Goal: Task Accomplishment & Management: Manage account settings

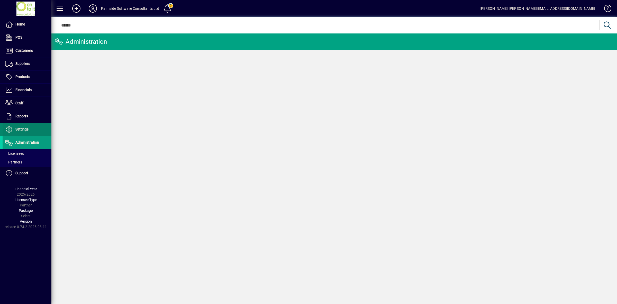
click at [16, 125] on span at bounding box center [27, 129] width 49 height 12
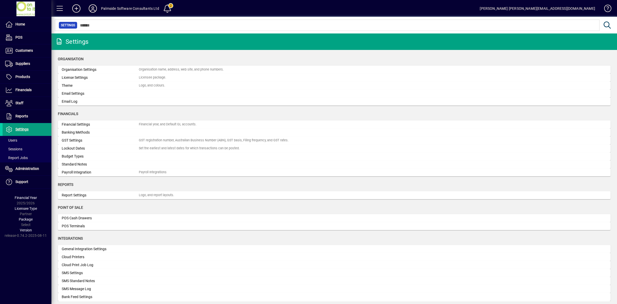
click at [91, 21] on div at bounding box center [334, 20] width 566 height 6
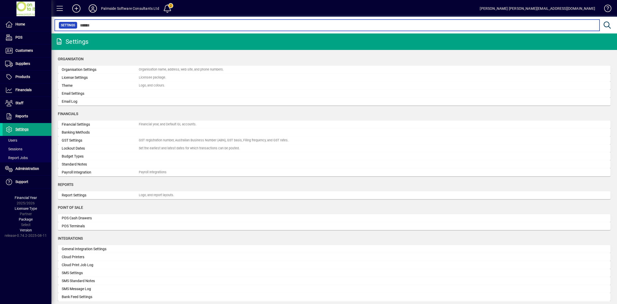
click at [92, 25] on input "text" at bounding box center [336, 25] width 518 height 7
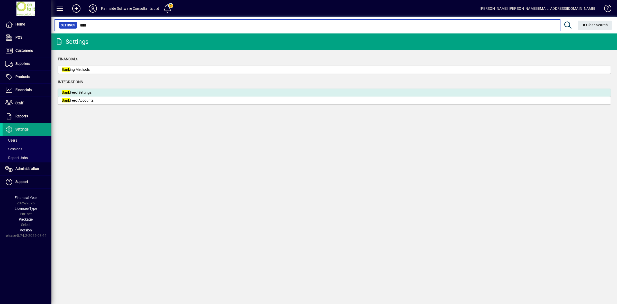
type input "****"
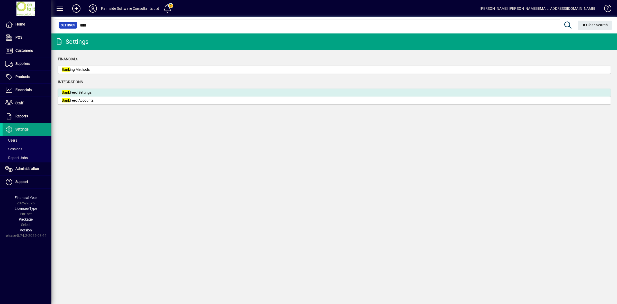
click at [90, 93] on div "Bank Feed Settings" at bounding box center [100, 92] width 77 height 5
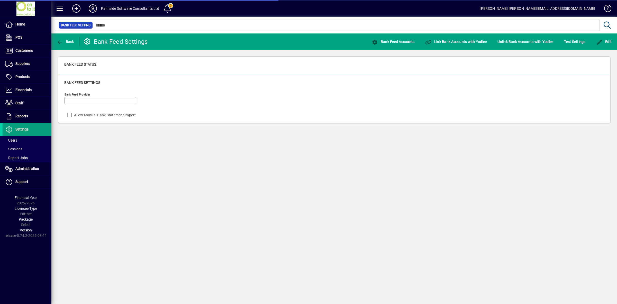
type input "******"
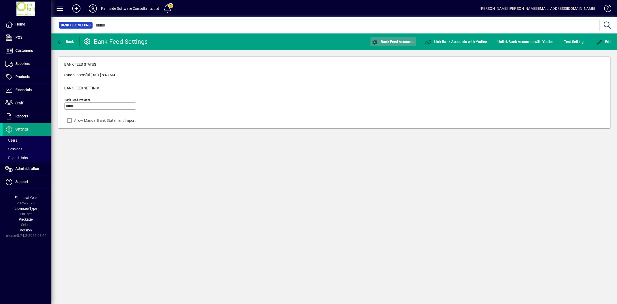
click at [381, 41] on span "Bank Feed Accounts" at bounding box center [393, 42] width 43 height 4
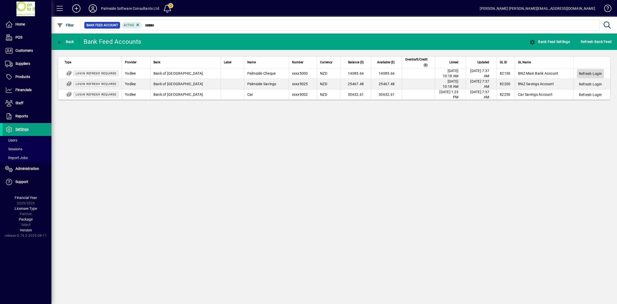
click at [594, 73] on span "Refresh Login" at bounding box center [590, 73] width 23 height 5
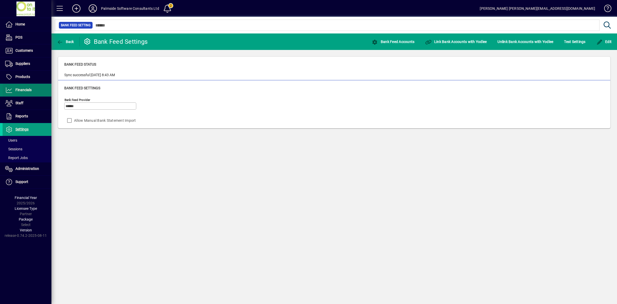
click at [21, 90] on span "Financials" at bounding box center [23, 90] width 16 height 4
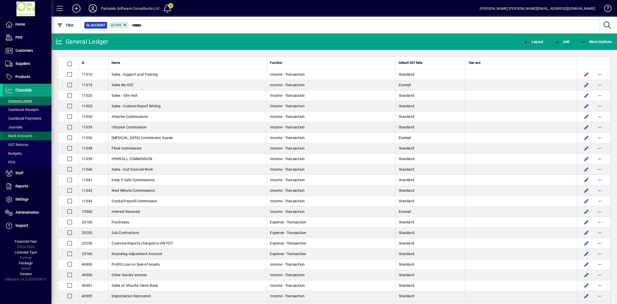
click at [21, 137] on span "Bank Accounts" at bounding box center [18, 136] width 27 height 4
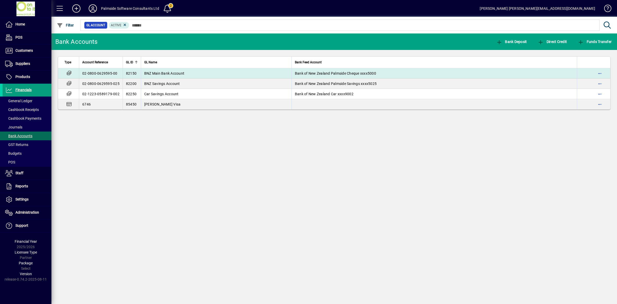
click at [294, 74] on td "Bank of New Zealand Palmside Cheque xxxx5000" at bounding box center [434, 73] width 285 height 10
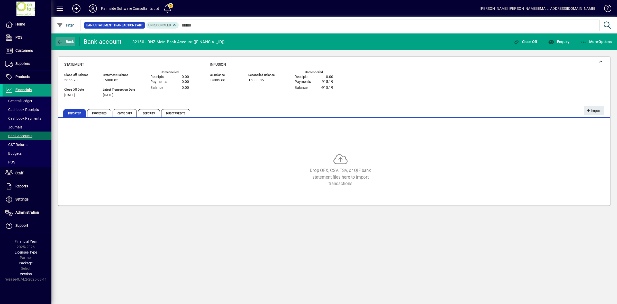
click at [63, 45] on span "button" at bounding box center [66, 41] width 20 height 12
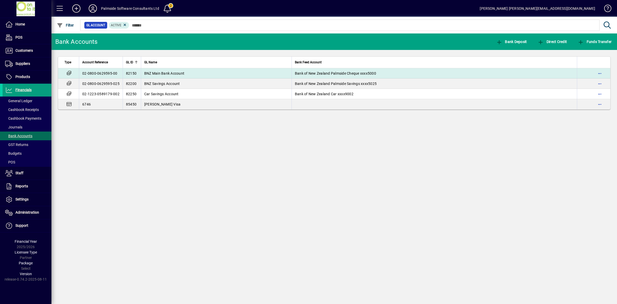
click at [172, 73] on span "BNZ Main Bank Account" at bounding box center [164, 73] width 40 height 4
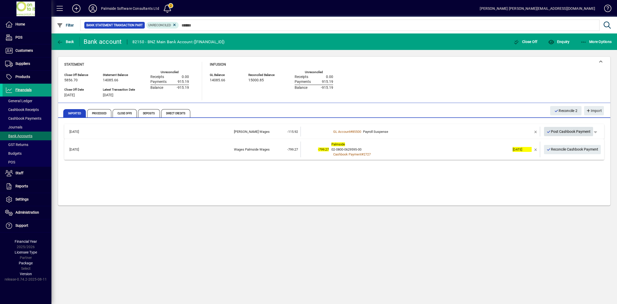
click at [560, 131] on span "Post Cashbook Payment" at bounding box center [569, 131] width 44 height 8
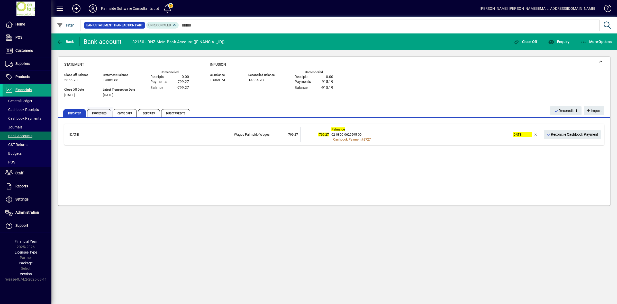
click at [97, 113] on span "Processed" at bounding box center [99, 113] width 24 height 8
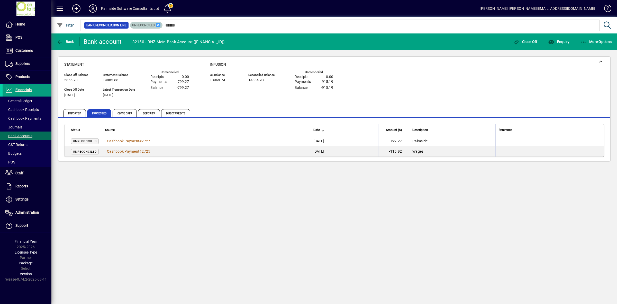
click at [157, 25] on icon at bounding box center [158, 25] width 5 height 5
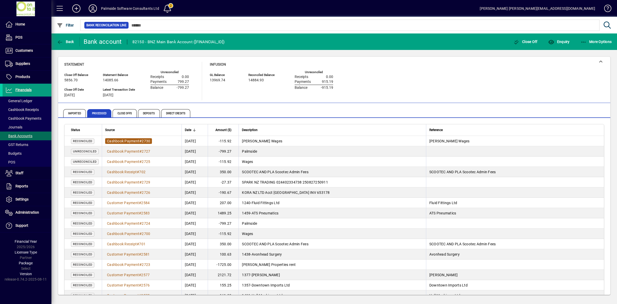
click at [125, 140] on span "Cashbook Payment" at bounding box center [123, 141] width 32 height 4
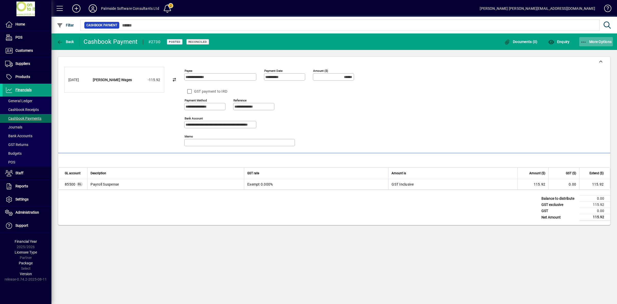
click at [592, 44] on span "button" at bounding box center [596, 41] width 34 height 12
click at [590, 53] on span "Reverse" at bounding box center [591, 53] width 43 height 6
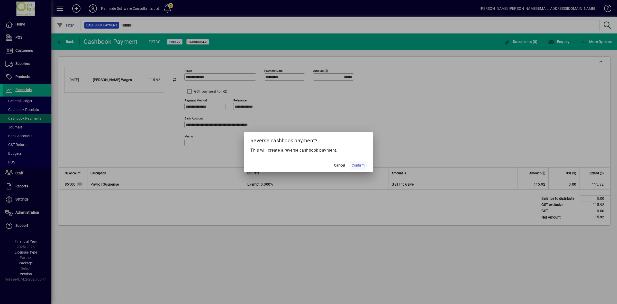
click at [360, 164] on span "Confirm" at bounding box center [358, 164] width 13 height 5
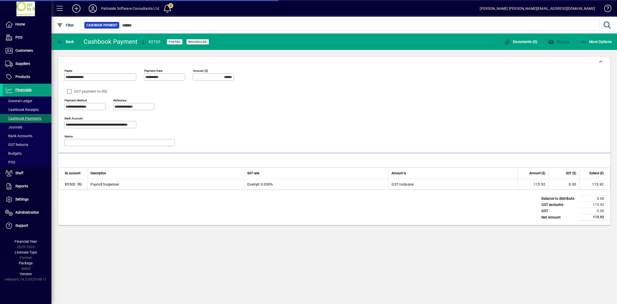
type input "*******"
click at [67, 42] on span "Back" at bounding box center [65, 42] width 17 height 4
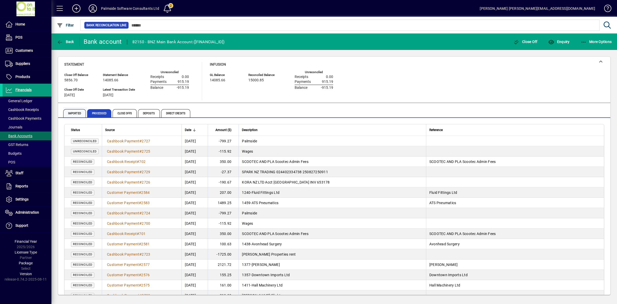
click at [69, 112] on span "Imported" at bounding box center [74, 113] width 23 height 8
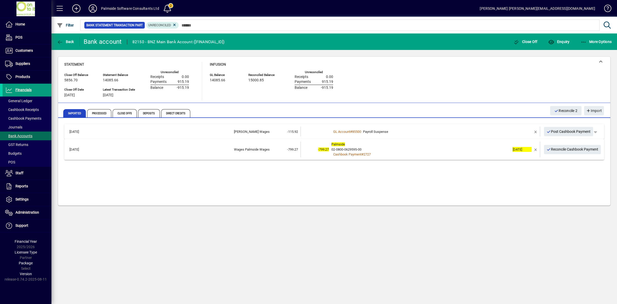
click at [488, 130] on div "GL Account # 85500 Payroll Suspense" at bounding box center [420, 131] width 179 height 5
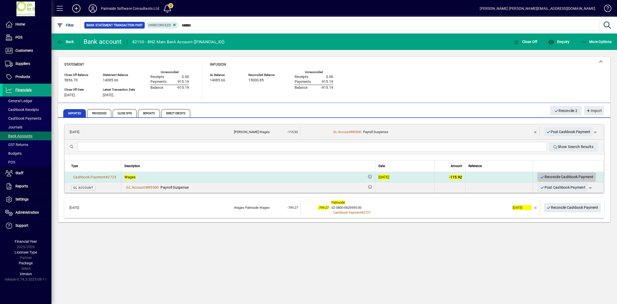
click at [565, 174] on span "Reconcile Cashbook Payment" at bounding box center [566, 177] width 53 height 8
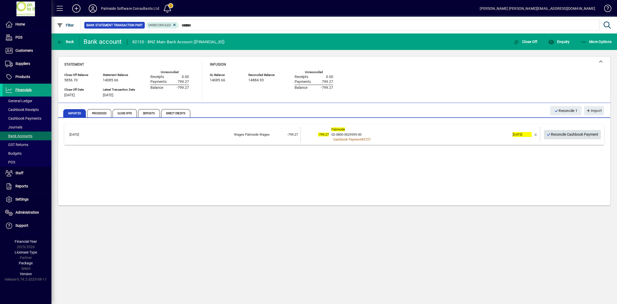
click at [571, 136] on span "Reconcile Cashbook Payment" at bounding box center [573, 134] width 52 height 8
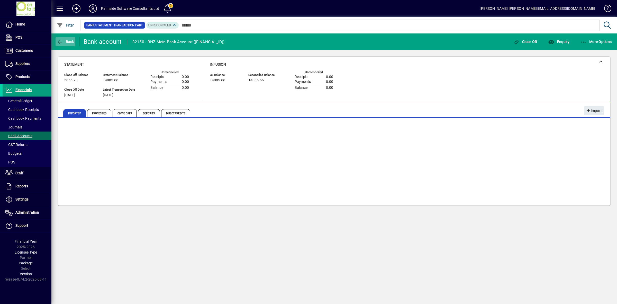
click at [67, 37] on span "button" at bounding box center [66, 41] width 20 height 12
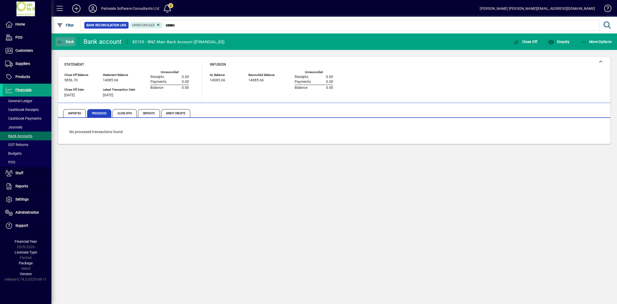
click at [69, 45] on span "button" at bounding box center [66, 41] width 20 height 12
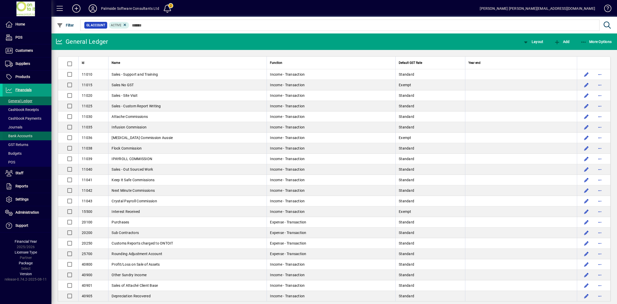
click at [23, 135] on span "Bank Accounts" at bounding box center [18, 136] width 27 height 4
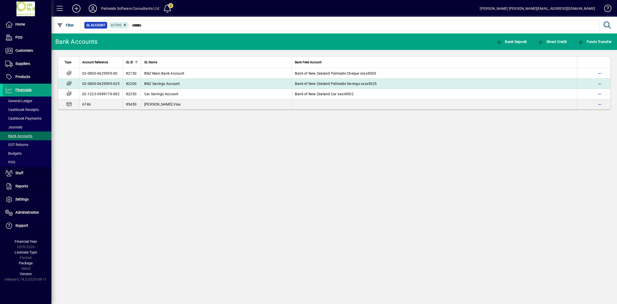
click at [177, 83] on span "BNZ Savings Account" at bounding box center [162, 83] width 36 height 4
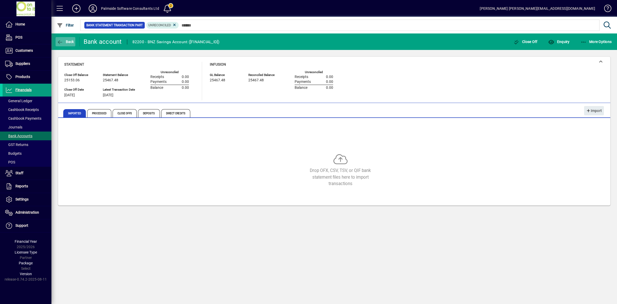
click at [70, 39] on button "Back" at bounding box center [66, 41] width 20 height 9
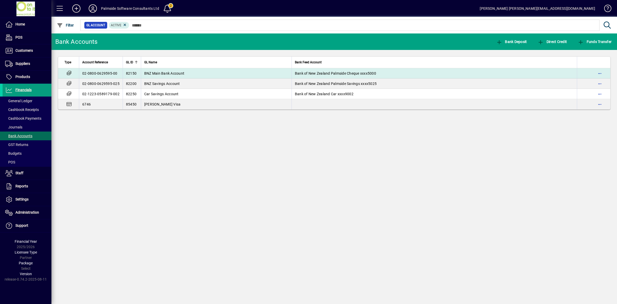
click at [160, 71] on span "BNZ Main Bank Account" at bounding box center [164, 73] width 40 height 4
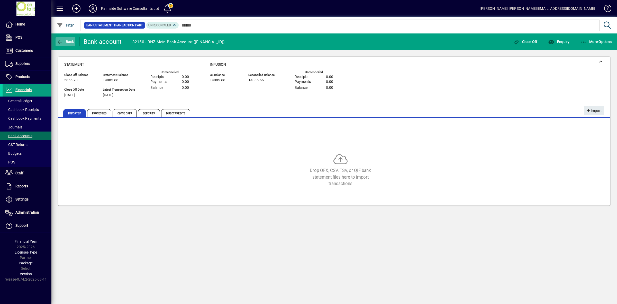
click at [62, 40] on icon "button" at bounding box center [60, 42] width 6 height 5
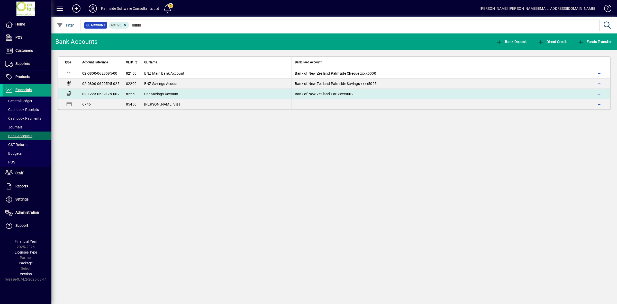
click at [152, 95] on span "Car Savings Account" at bounding box center [161, 94] width 34 height 4
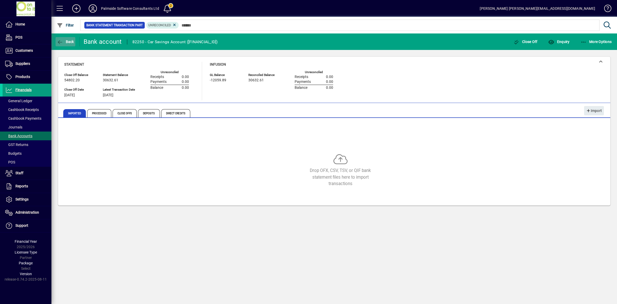
click at [66, 41] on span "Back" at bounding box center [65, 42] width 17 height 4
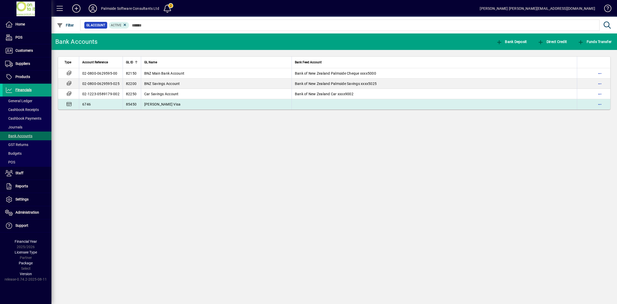
click at [152, 103] on span "Kellie Visa" at bounding box center [162, 104] width 37 height 4
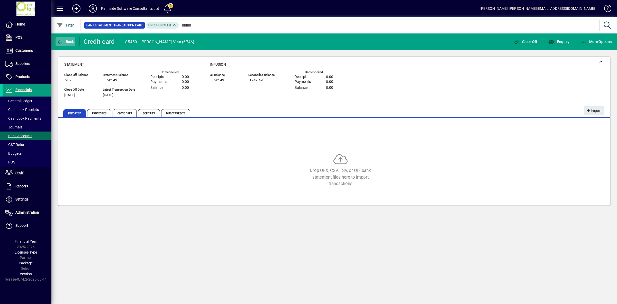
click at [61, 40] on icon "button" at bounding box center [60, 42] width 6 height 5
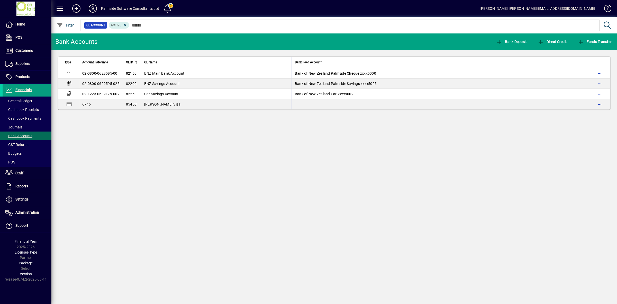
click at [93, 6] on icon at bounding box center [93, 8] width 10 height 8
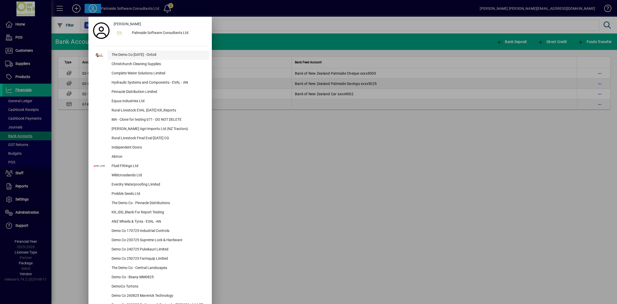
click at [123, 56] on div "The Demo Co Oct 2024 - Ontoit" at bounding box center [158, 54] width 102 height 9
